Goal: Transaction & Acquisition: Purchase product/service

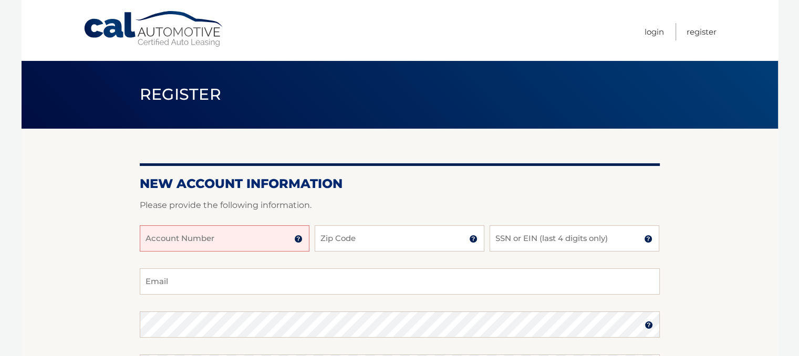
click at [199, 242] on input "Account Number" at bounding box center [225, 238] width 170 height 26
type input "44455983889"
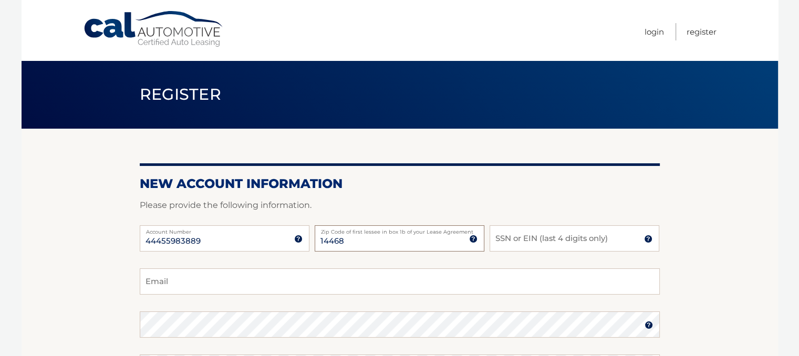
type input "14468"
type input "2649"
type input "medic.novo@gmail.com"
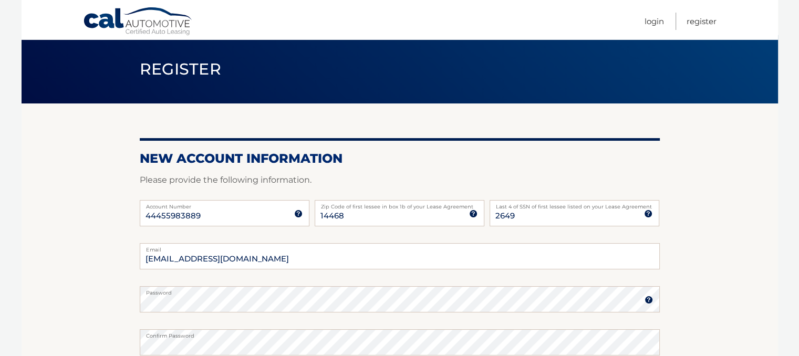
scroll to position [233, 0]
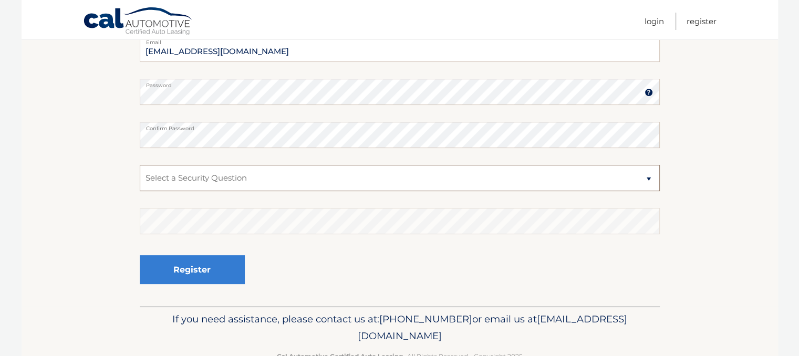
click at [240, 189] on select "Select a Security Question What was the name of your elementary school? What is…" at bounding box center [400, 178] width 520 height 26
select select "2"
click at [140, 165] on select "Select a Security Question What was the name of your elementary school? What is…" at bounding box center [400, 178] width 520 height 26
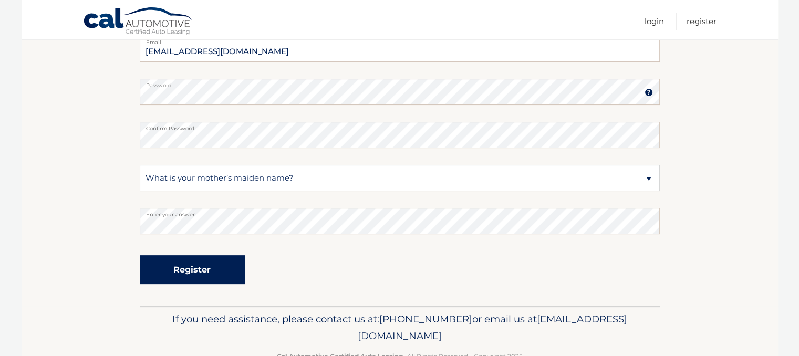
click at [207, 270] on button "Register" at bounding box center [192, 269] width 105 height 29
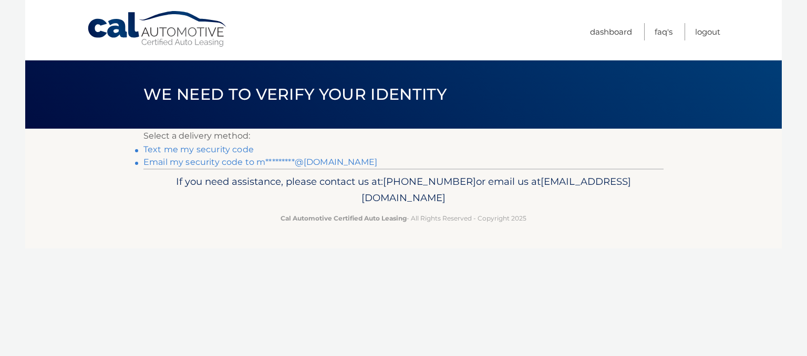
click at [229, 148] on link "Text me my security code" at bounding box center [198, 150] width 110 height 10
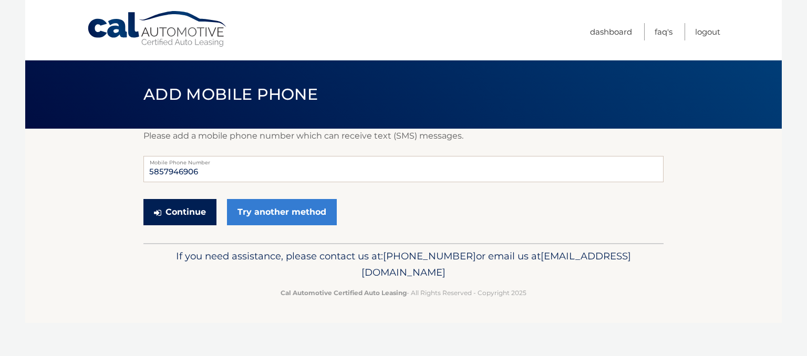
click at [181, 207] on button "Continue" at bounding box center [179, 212] width 73 height 26
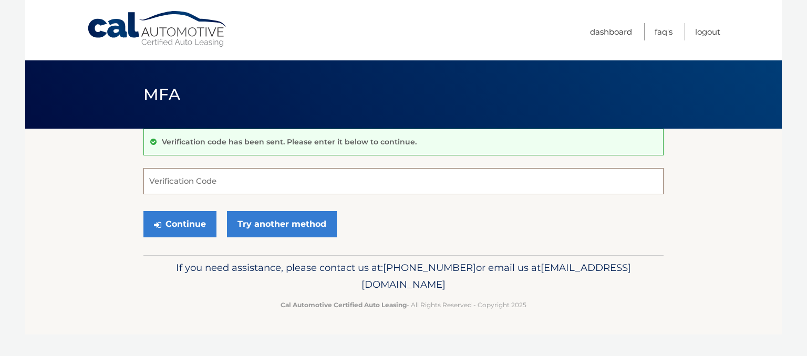
click at [206, 171] on input "Verification Code" at bounding box center [403, 181] width 520 height 26
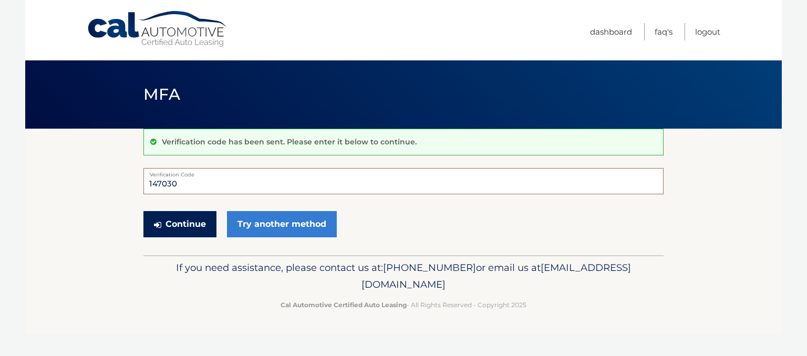
type input "147030"
click at [170, 222] on button "Continue" at bounding box center [179, 224] width 73 height 26
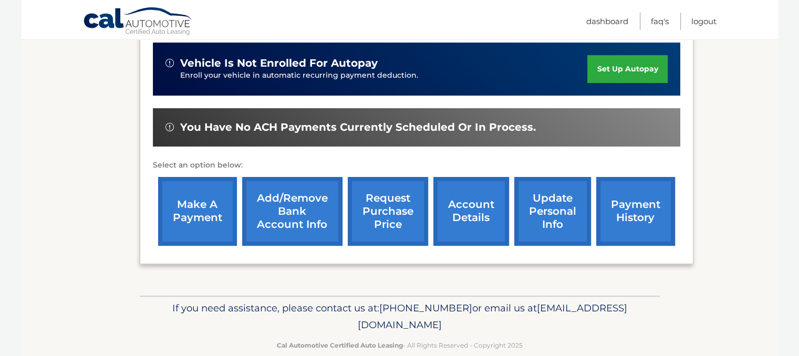
scroll to position [320, 0]
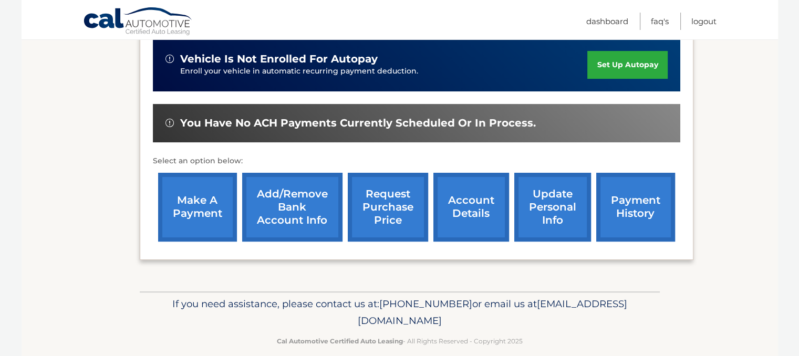
click at [465, 201] on link "account details" at bounding box center [472, 207] width 76 height 69
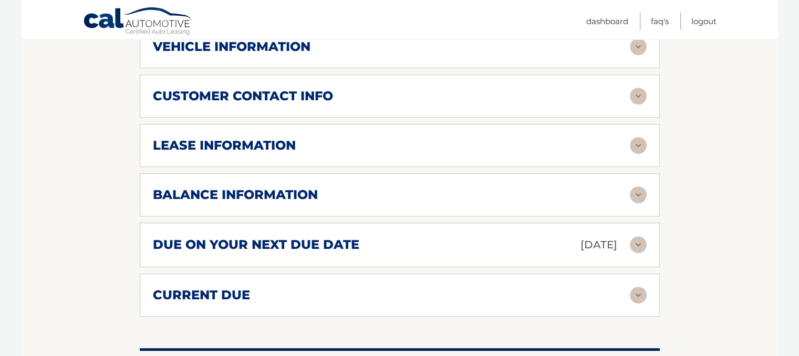
scroll to position [536, 0]
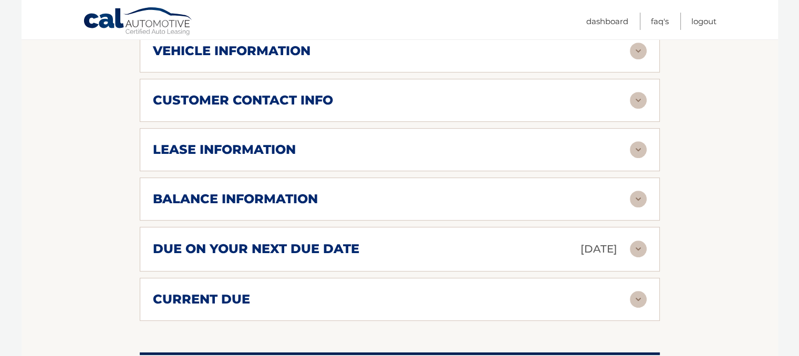
click at [644, 244] on img at bounding box center [638, 249] width 17 height 17
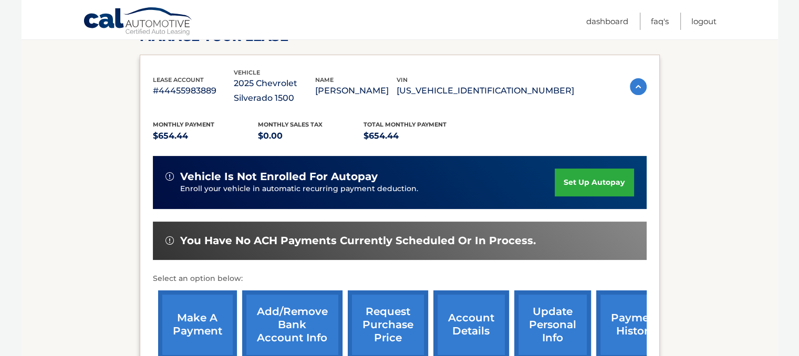
scroll to position [198, 0]
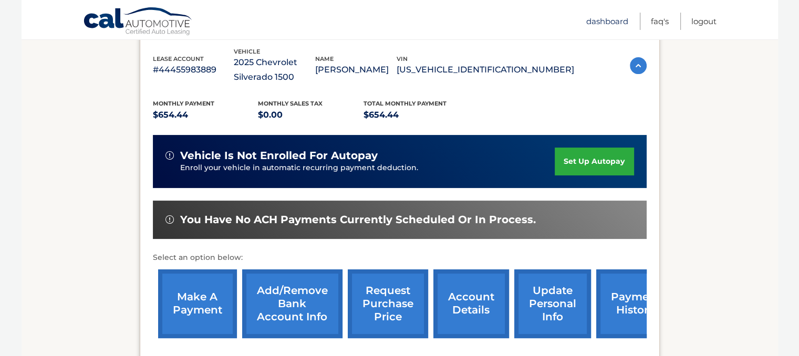
click at [614, 17] on link "Dashboard" at bounding box center [608, 21] width 42 height 17
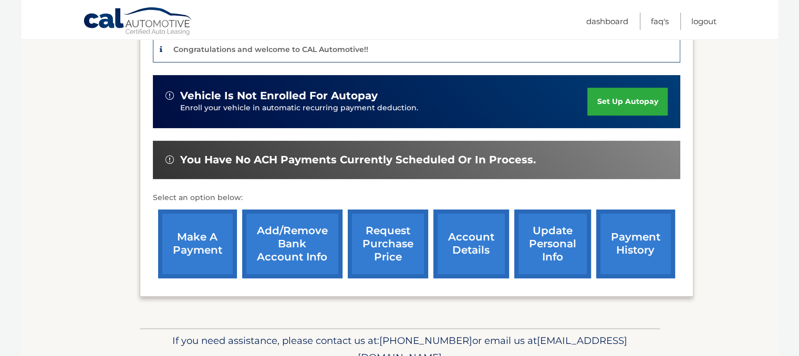
scroll to position [309, 0]
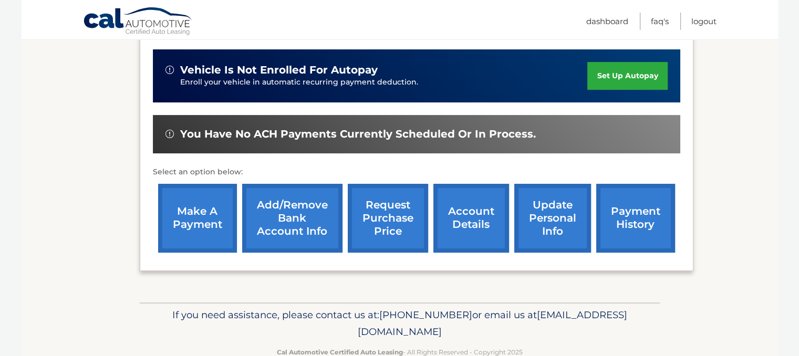
click at [202, 217] on link "make a payment" at bounding box center [197, 218] width 79 height 69
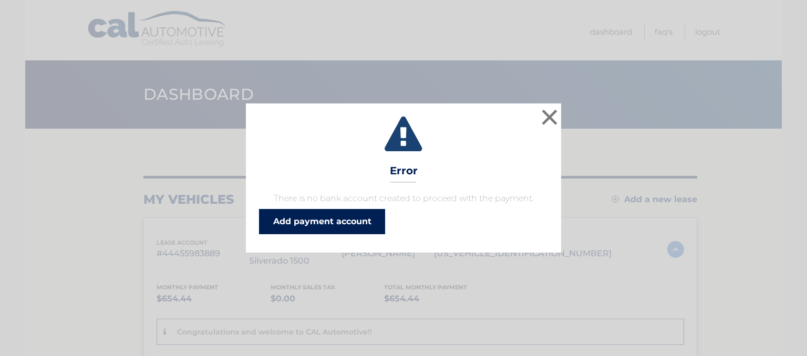
click at [332, 217] on link "Add payment account" at bounding box center [322, 221] width 126 height 25
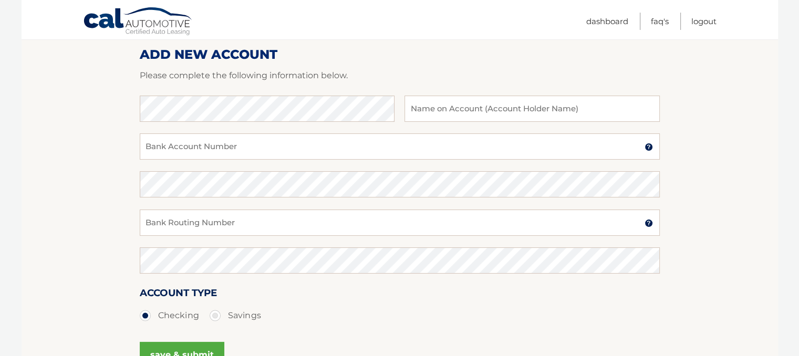
scroll to position [131, 0]
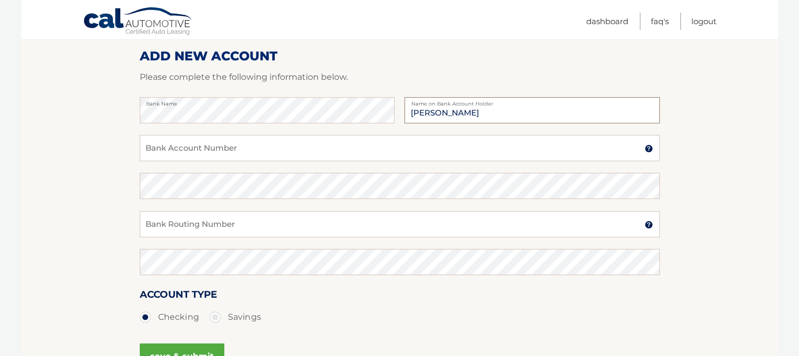
type input "[PERSON_NAME]"
click at [329, 148] on input "Bank Account Number" at bounding box center [400, 148] width 520 height 26
type input "403917334"
click at [303, 223] on input "Bank Routing Number" at bounding box center [400, 224] width 520 height 26
type input "022300173"
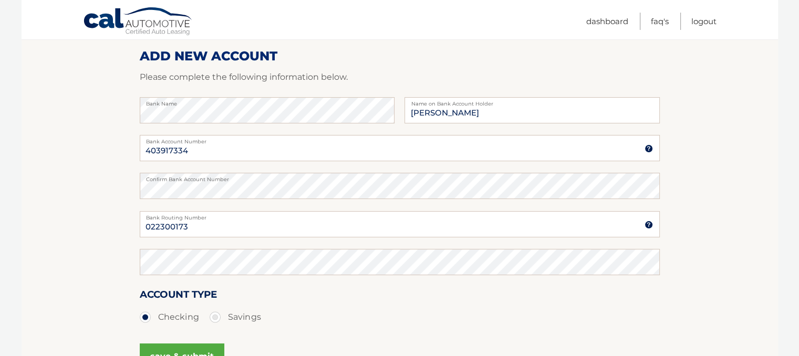
scroll to position [145, 0]
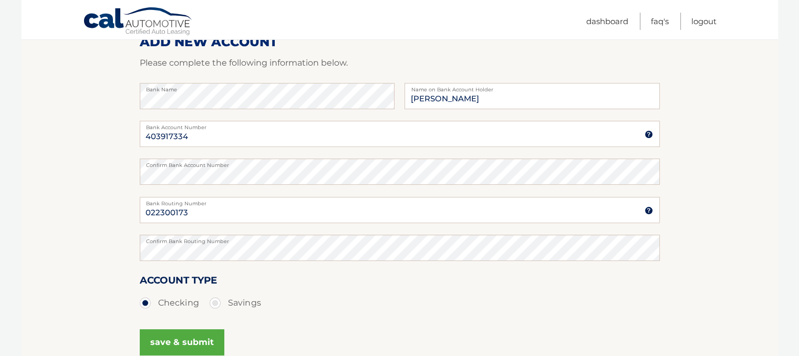
click at [193, 334] on button "save & submit" at bounding box center [182, 343] width 85 height 26
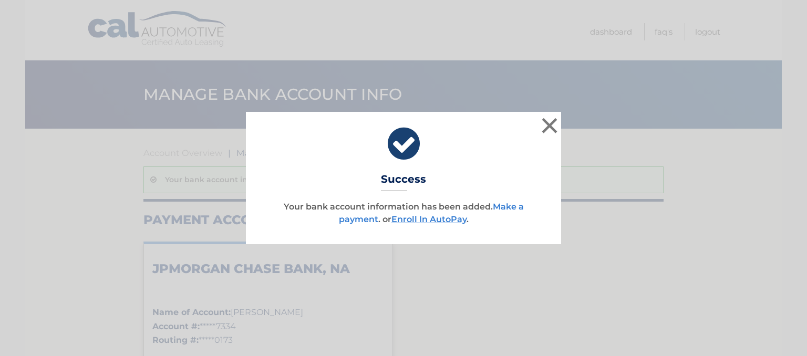
click at [515, 206] on link "Make a payment" at bounding box center [431, 213] width 185 height 23
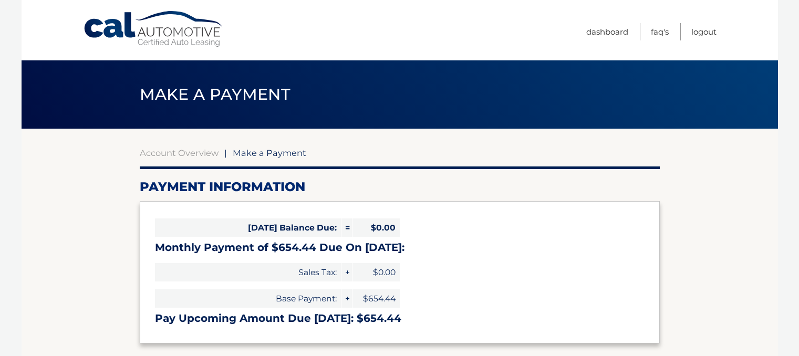
select select "YzIwNTBjMTItMDdmZS00NWIxLWIxNmUtZGQ3MGMzNWYxMTUy"
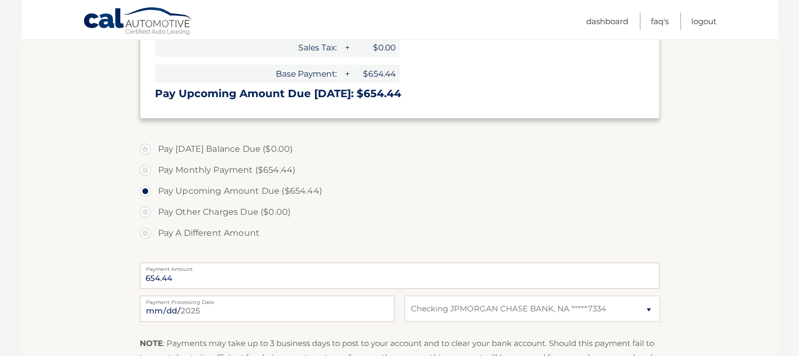
scroll to position [227, 0]
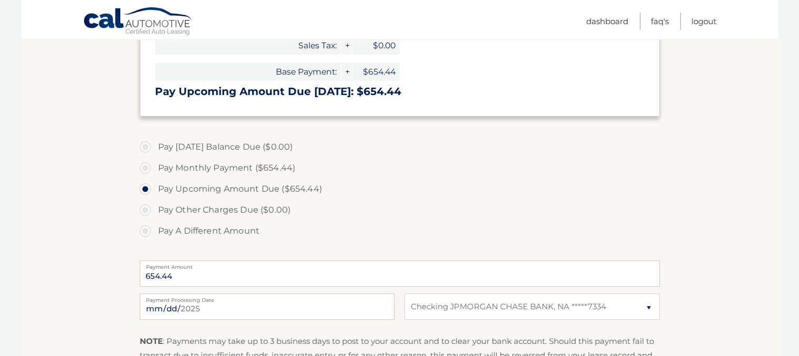
click at [142, 168] on label "Pay Monthly Payment ($654.44)" at bounding box center [400, 168] width 520 height 21
click at [144, 168] on input "Pay Monthly Payment ($654.44)" at bounding box center [149, 166] width 11 height 17
radio input "true"
click at [146, 191] on label "Pay Upcoming Amount Due ($654.44)" at bounding box center [400, 189] width 520 height 21
click at [146, 191] on input "Pay Upcoming Amount Due ($654.44)" at bounding box center [149, 187] width 11 height 17
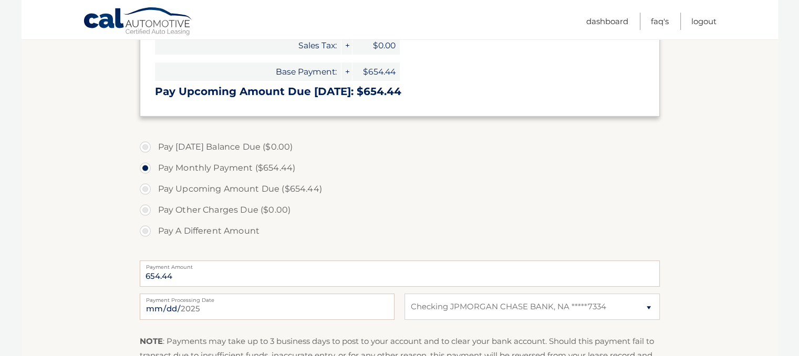
radio input "true"
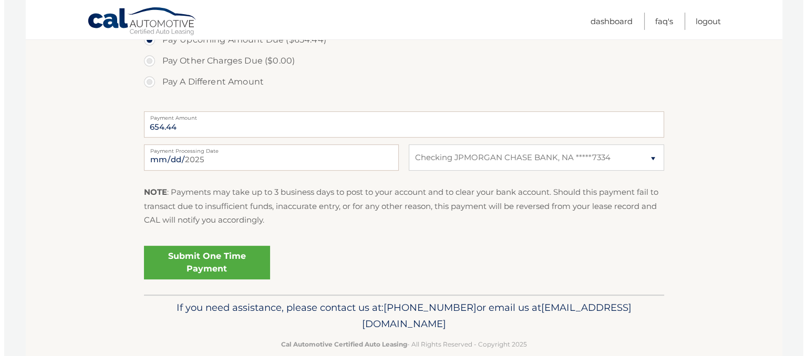
scroll to position [377, 0]
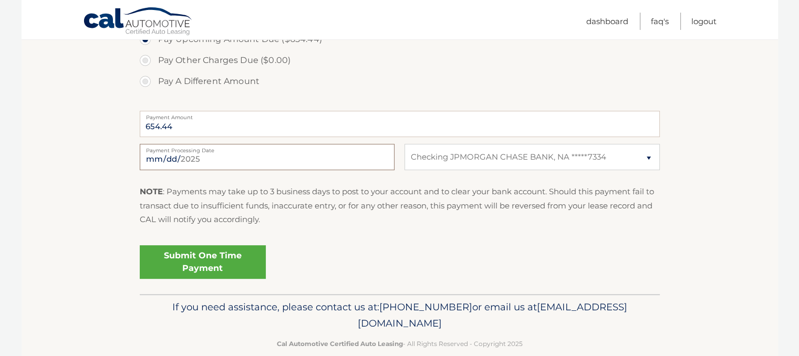
click at [273, 163] on input "2025-08-29" at bounding box center [267, 157] width 255 height 26
click at [479, 156] on select "Select Bank Account Checking JPMORGAN CHASE BANK, NA *****7334" at bounding box center [532, 157] width 255 height 26
click at [219, 265] on link "Submit One Time Payment" at bounding box center [203, 262] width 126 height 34
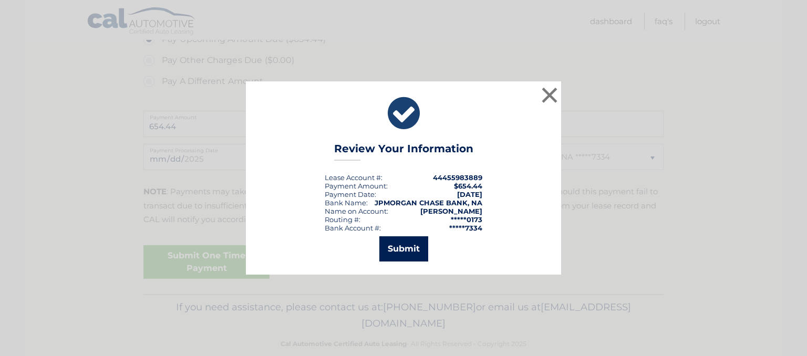
click at [391, 258] on button "Submit" at bounding box center [404, 249] width 49 height 25
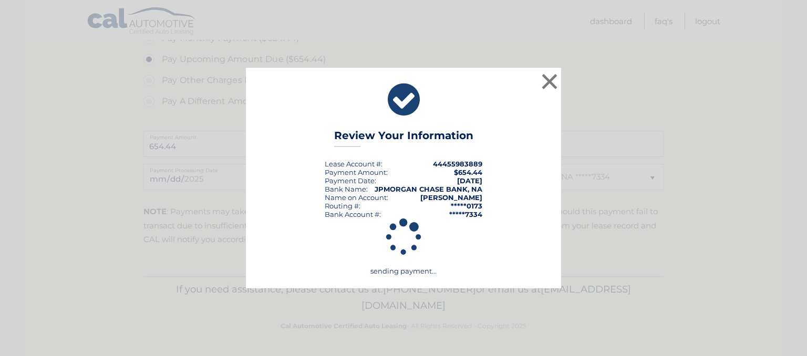
scroll to position [356, 0]
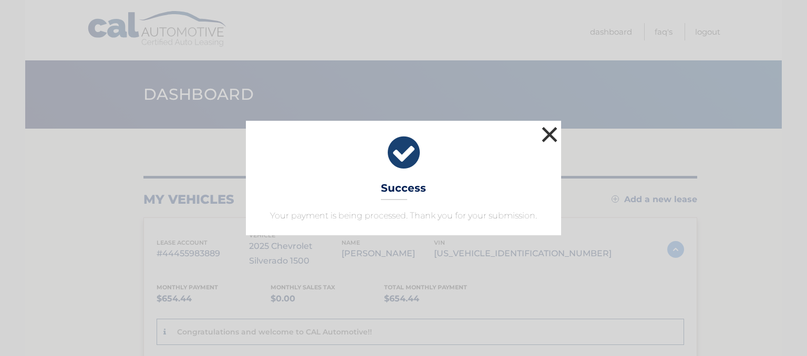
click at [550, 140] on button "×" at bounding box center [549, 134] width 21 height 21
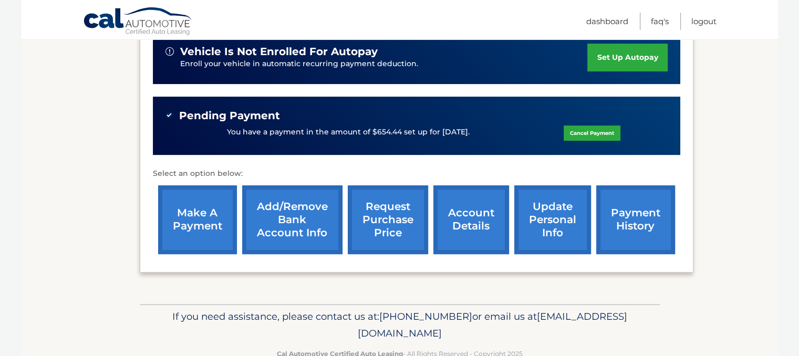
scroll to position [353, 0]
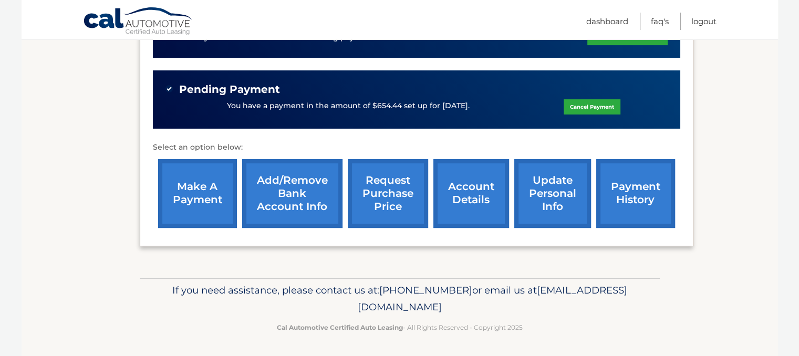
click at [631, 191] on link "payment history" at bounding box center [636, 193] width 79 height 69
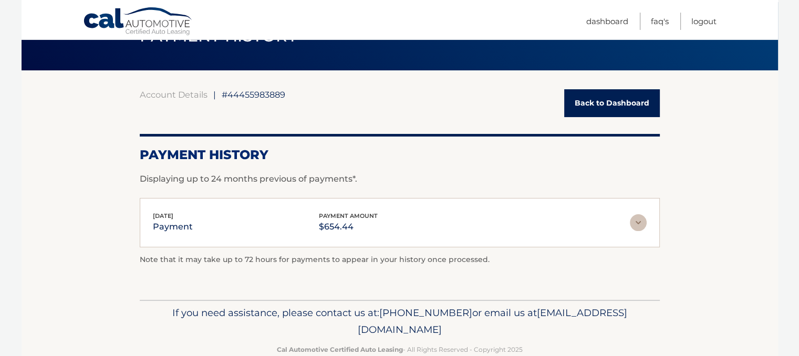
scroll to position [81, 0]
